Goal: Information Seeking & Learning: Find specific fact

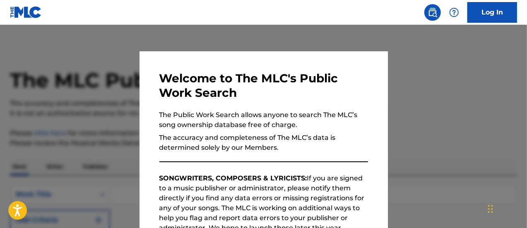
click at [297, 14] on nav "Log In" at bounding box center [263, 12] width 527 height 25
click at [403, 107] on div at bounding box center [263, 139] width 527 height 228
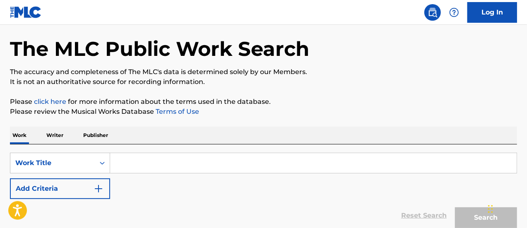
scroll to position [31, 0]
click at [137, 159] on input "Search Form" at bounding box center [313, 163] width 406 height 20
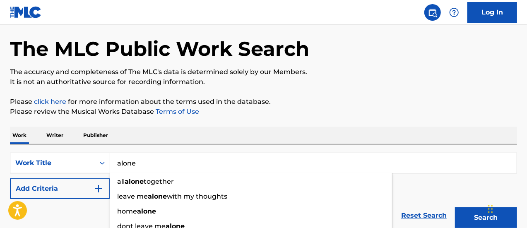
type input "alone"
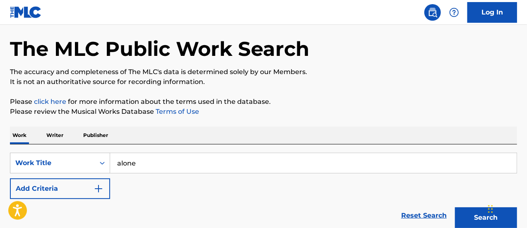
click at [44, 187] on button "Add Criteria" at bounding box center [60, 188] width 100 height 21
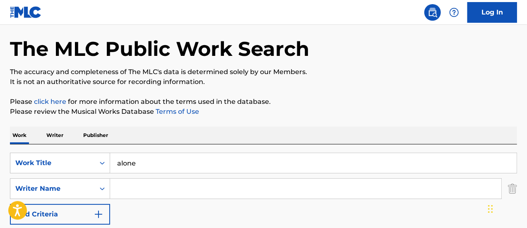
click at [160, 184] on input "Search Form" at bounding box center [305, 189] width 391 height 20
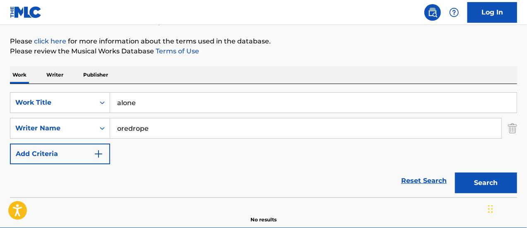
scroll to position [103, 0]
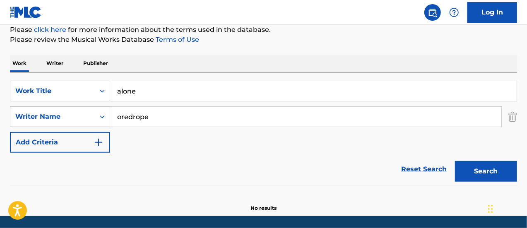
click at [504, 171] on button "Search" at bounding box center [486, 171] width 62 height 21
click at [167, 115] on input "oredrope" at bounding box center [305, 117] width 391 height 20
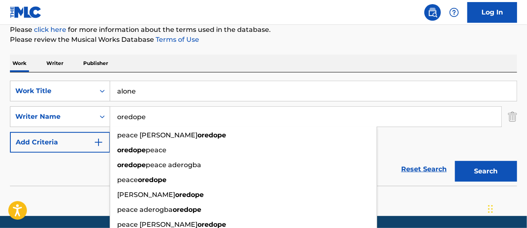
type input "oredope"
click at [455, 161] on button "Search" at bounding box center [486, 171] width 62 height 21
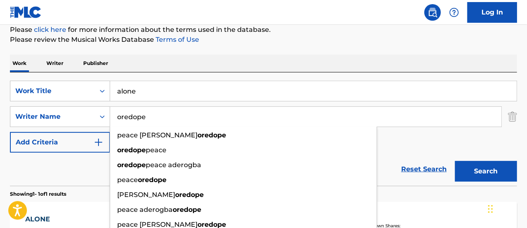
click at [403, 141] on div "SearchWithCriteriaf7b7d64f-093e-4d41-abe0-223780bed5af Work Title alone SearchW…" at bounding box center [263, 117] width 507 height 72
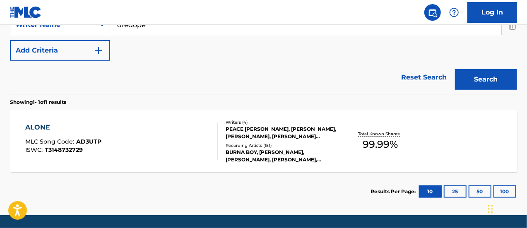
scroll to position [195, 0]
click at [42, 124] on div "ALONE" at bounding box center [63, 127] width 76 height 10
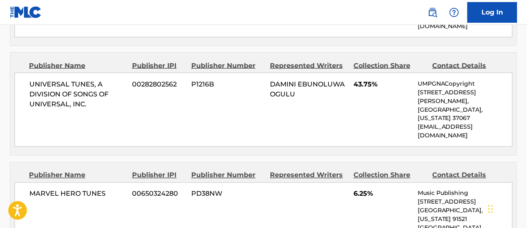
scroll to position [641, 0]
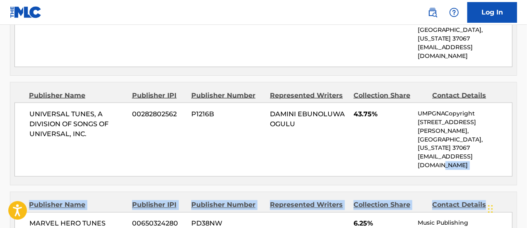
drag, startPoint x: 526, startPoint y: 115, endPoint x: 528, endPoint y: 144, distance: 28.2
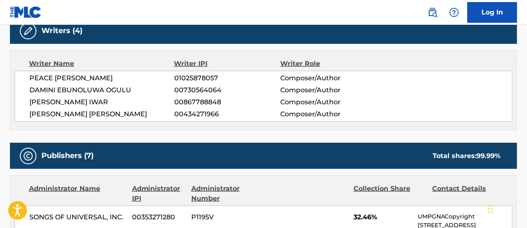
scroll to position [274, 0]
